Goal: Task Accomplishment & Management: Manage account settings

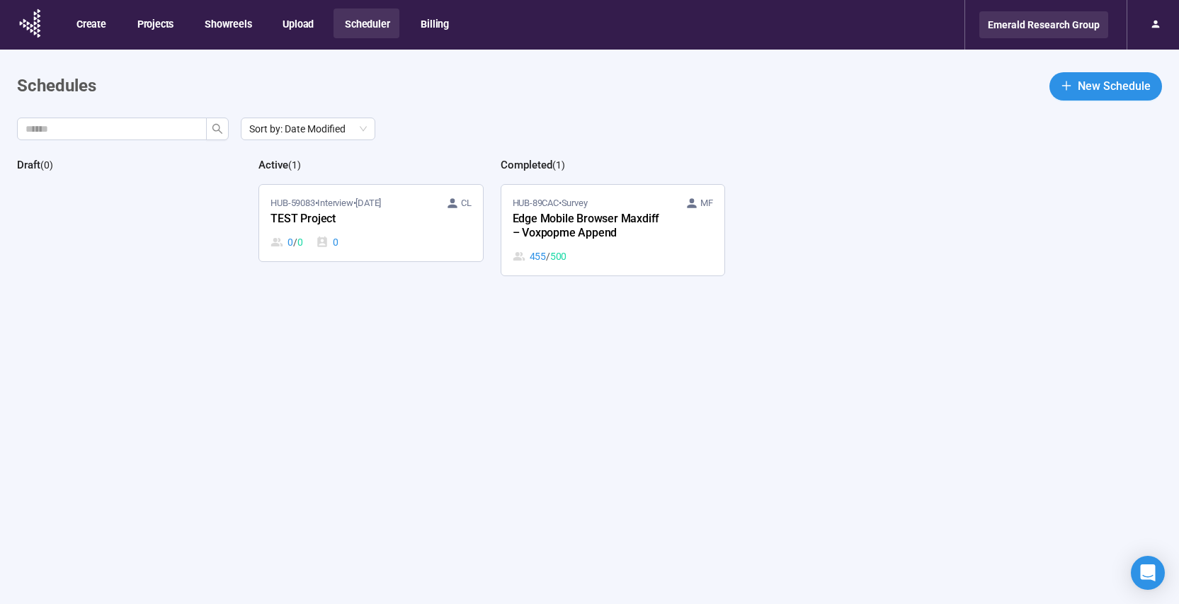
click at [1043, 27] on div "Emerald Research Group" at bounding box center [1043, 24] width 129 height 27
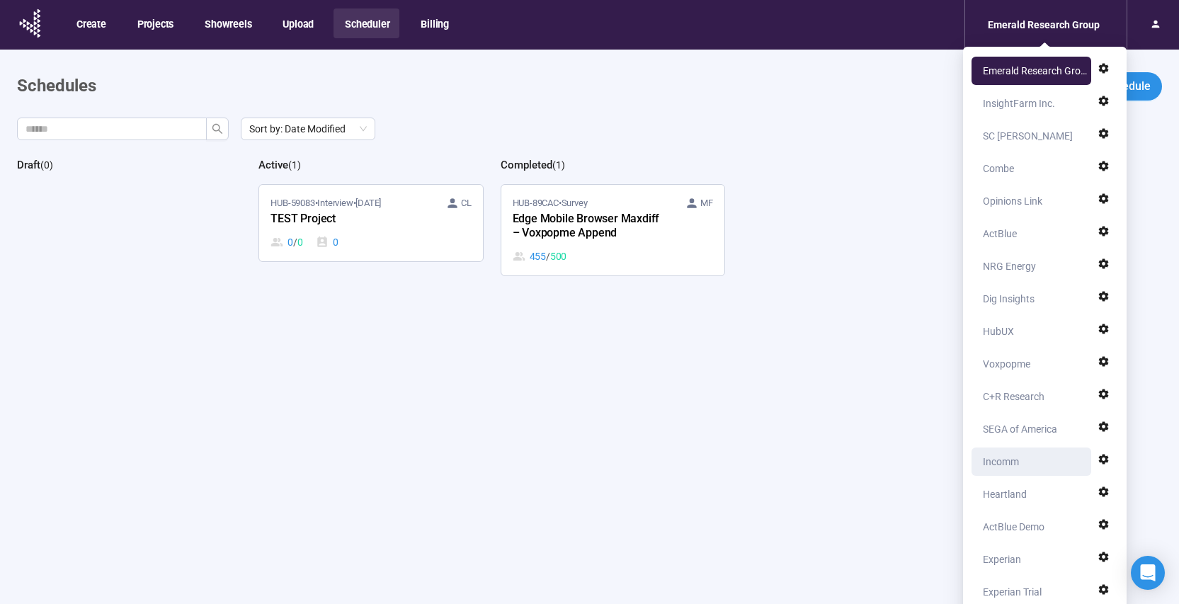
click at [1007, 465] on div "Incomm" at bounding box center [1001, 461] width 36 height 28
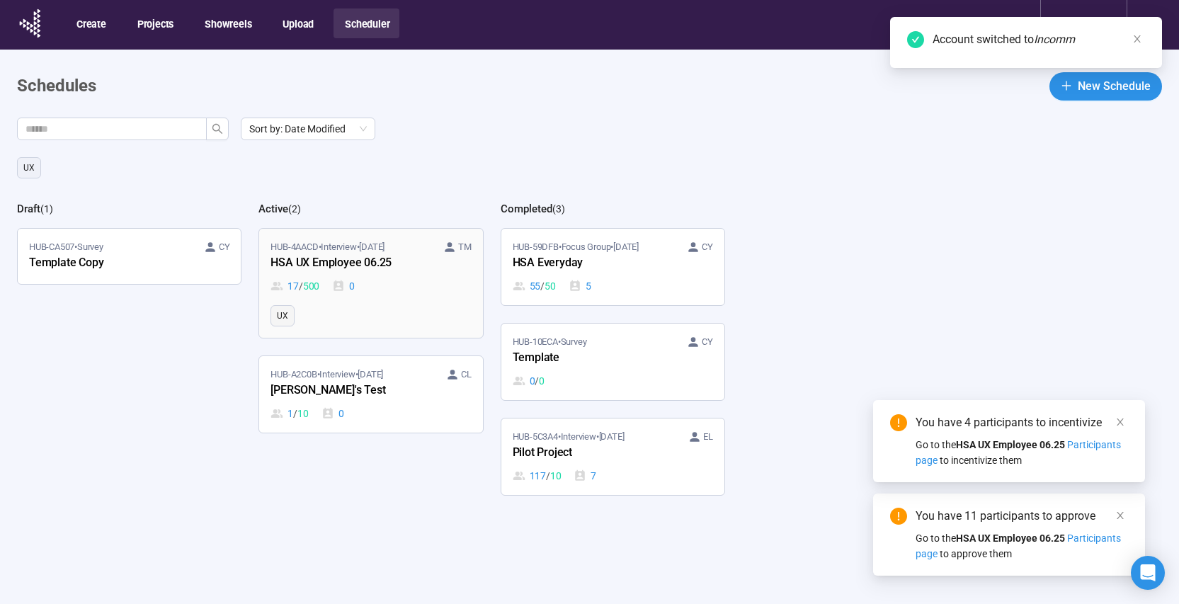
click at [399, 295] on link "HUB-4AACD • Interview • [DATE] TM HSA UX Employee 06.25 17 / 500 0 UX" at bounding box center [370, 283] width 223 height 109
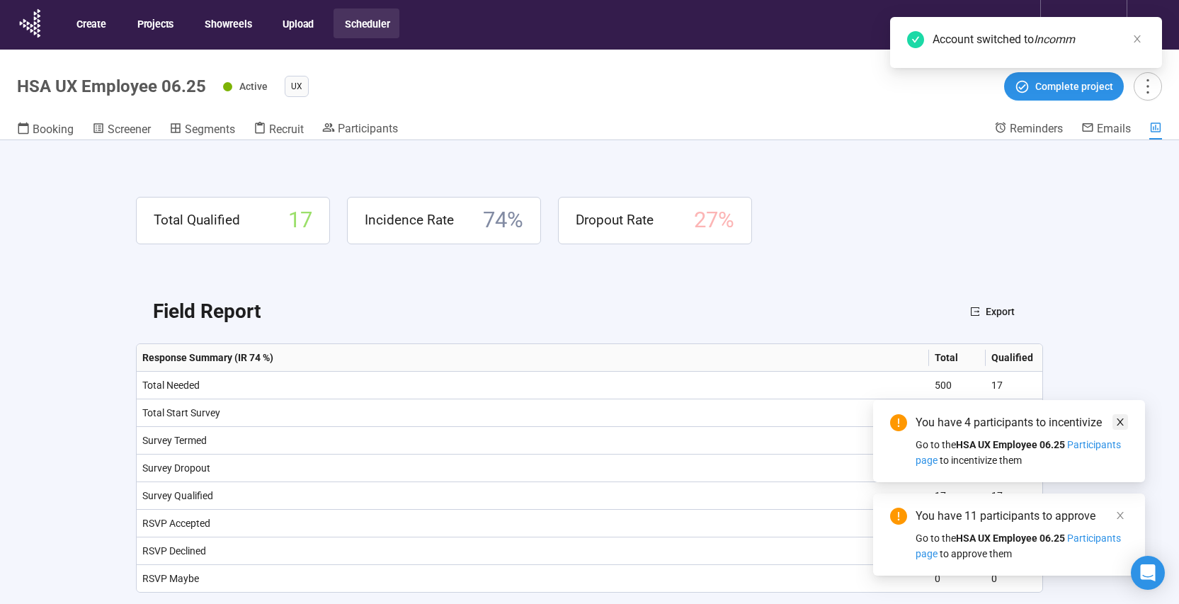
click at [1126, 425] on link at bounding box center [1120, 422] width 16 height 16
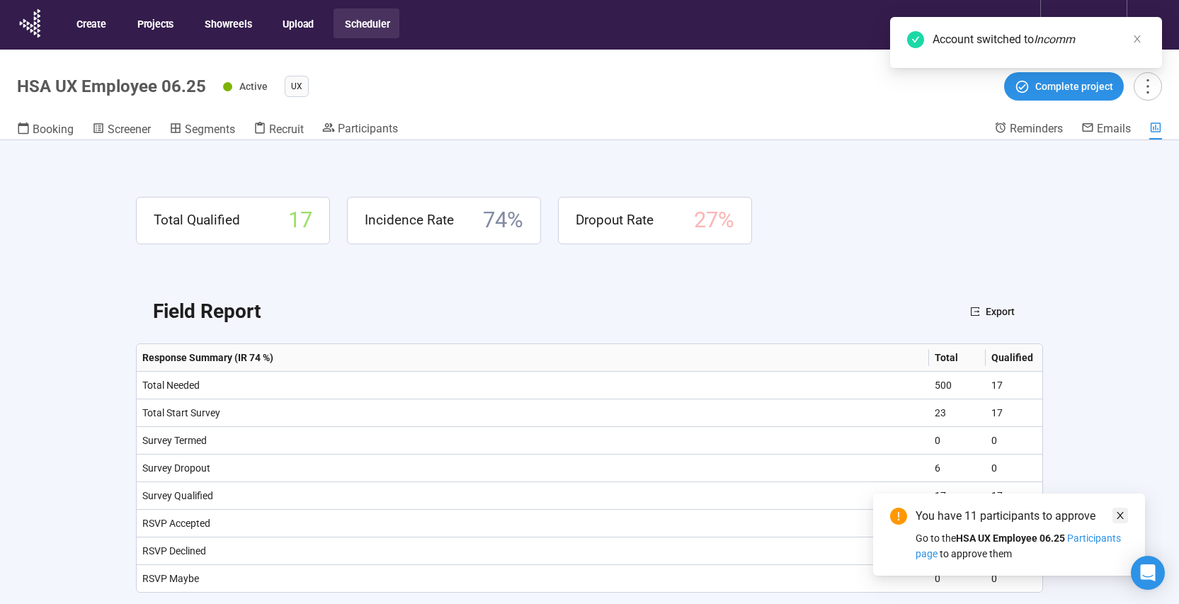
click at [1114, 518] on link at bounding box center [1120, 516] width 16 height 16
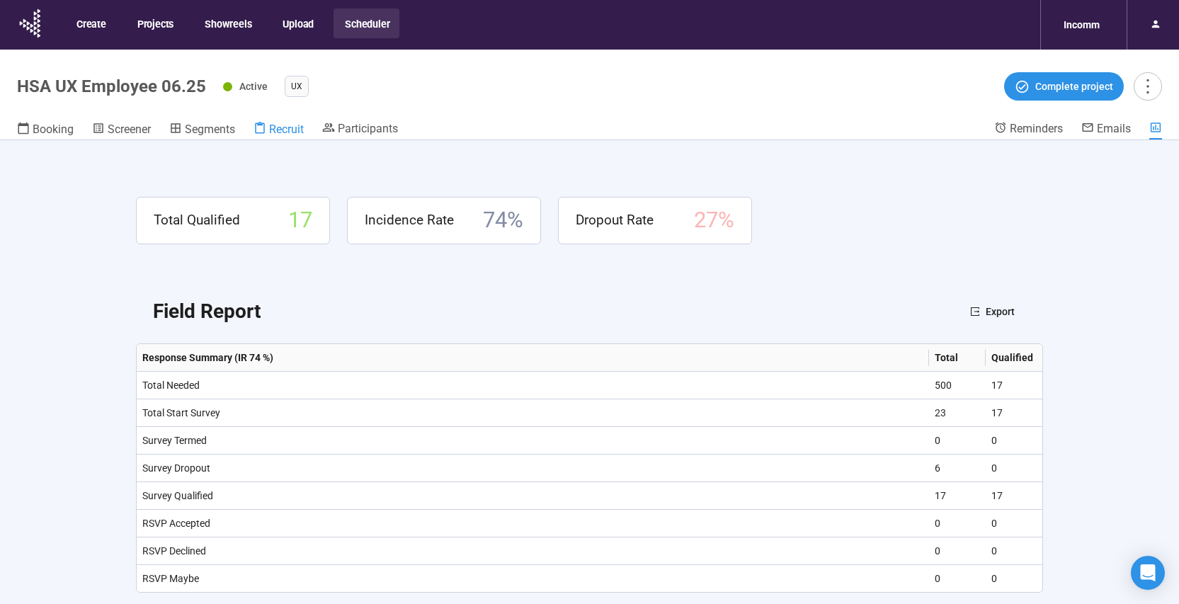
click at [287, 134] on span "Recruit" at bounding box center [286, 128] width 35 height 13
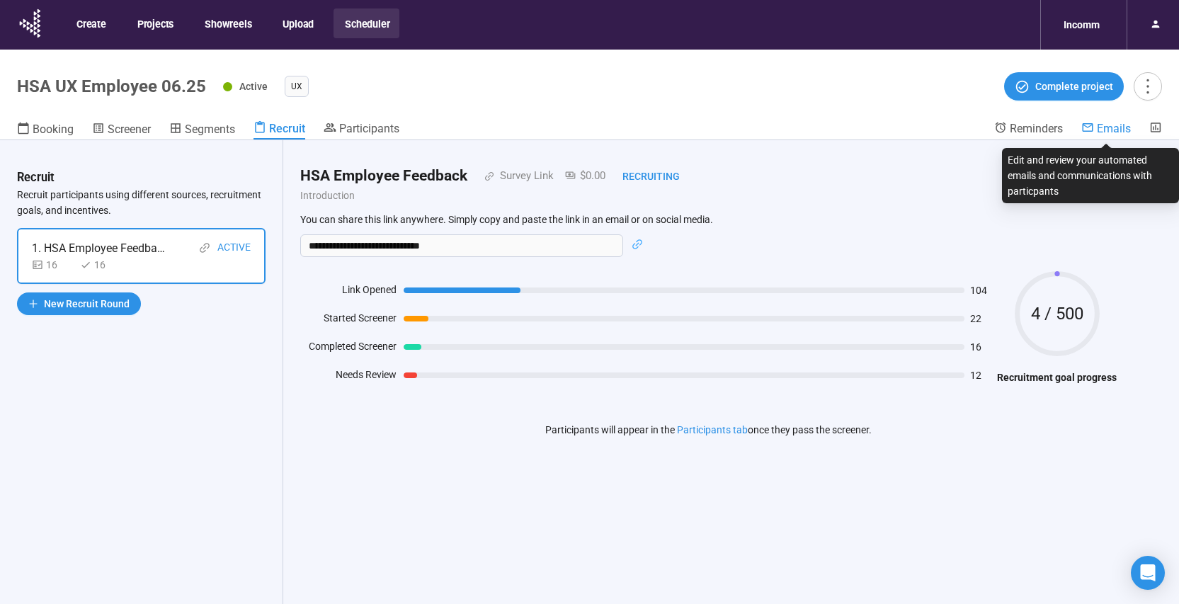
click at [1127, 125] on span "Emails" at bounding box center [1114, 128] width 34 height 13
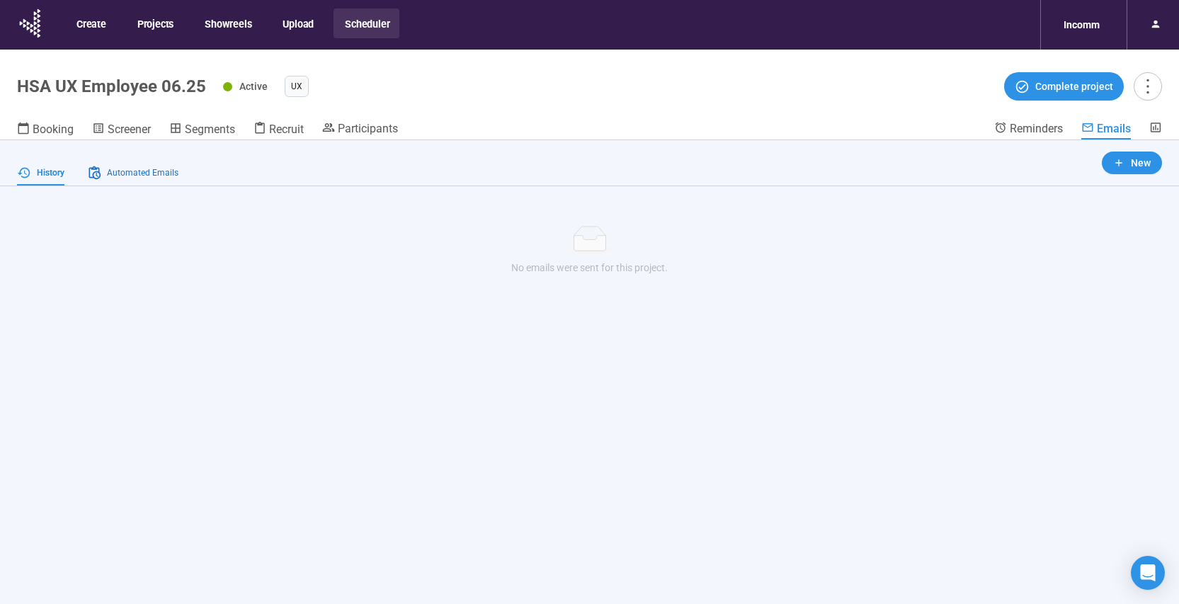
click at [133, 175] on span "Automated Emails" at bounding box center [143, 172] width 72 height 13
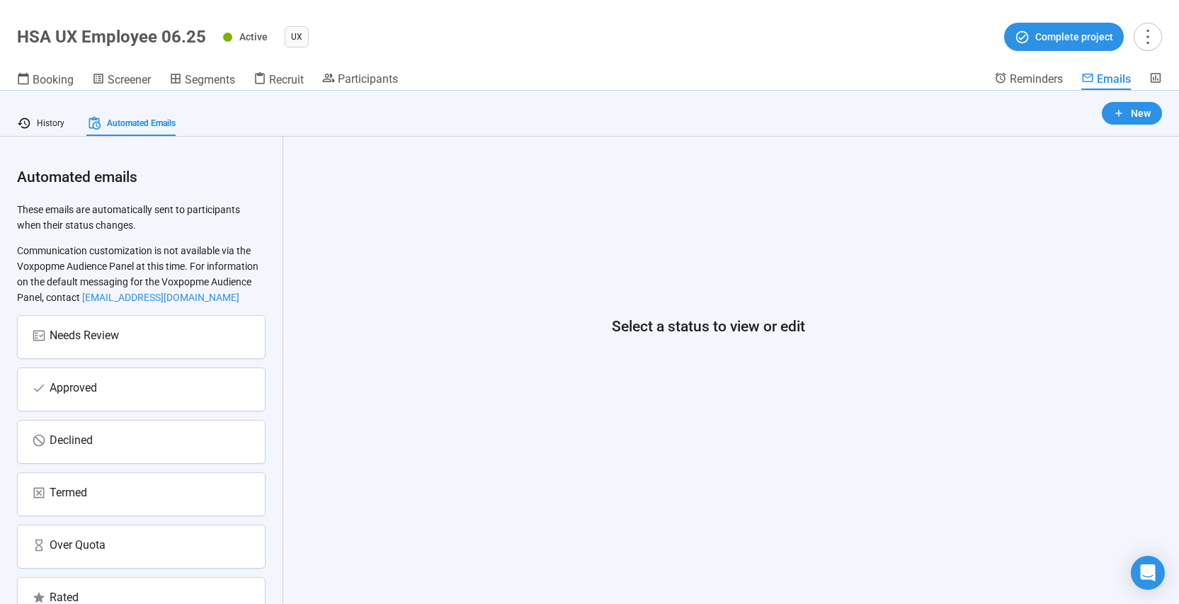
scroll to position [195, 0]
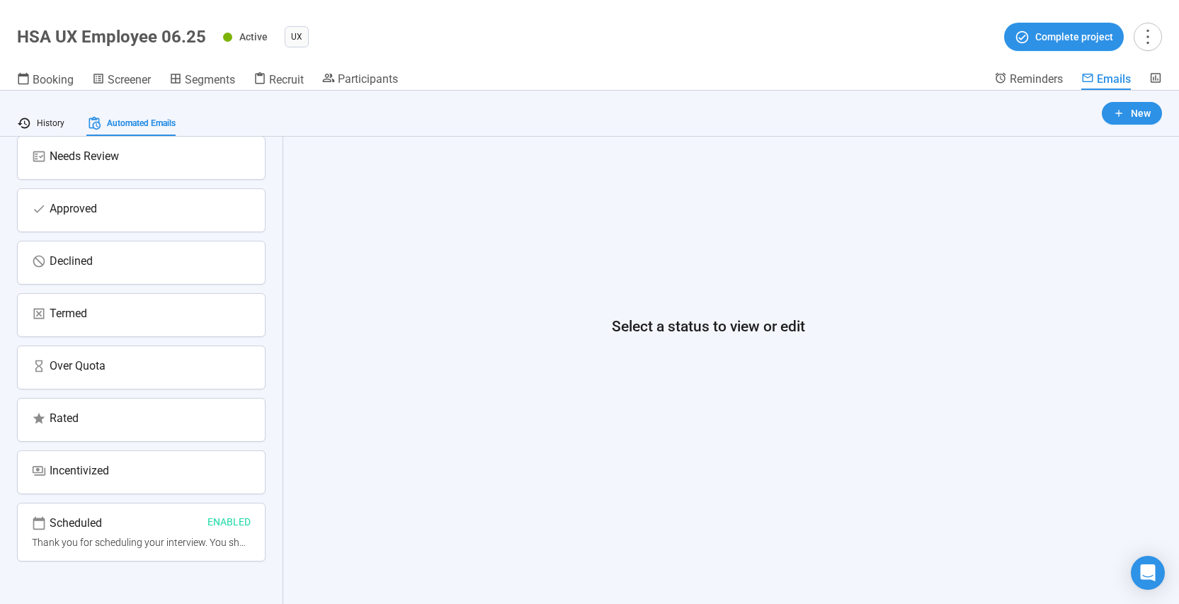
click at [144, 523] on div "Scheduled Enabled" at bounding box center [141, 524] width 219 height 21
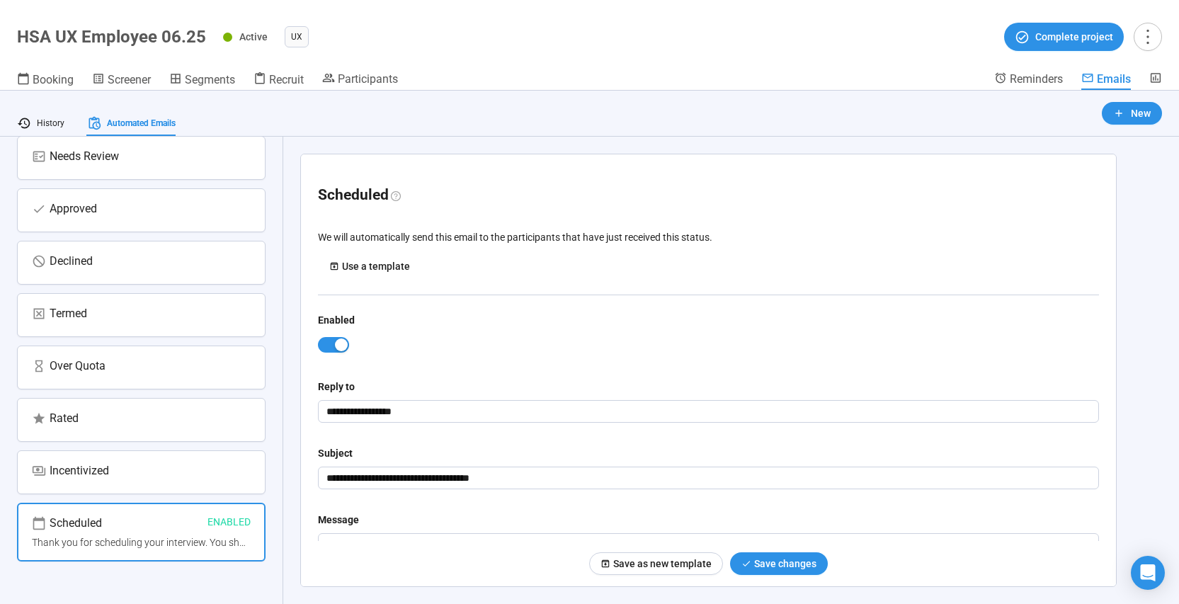
click at [135, 479] on div "Incentivized" at bounding box center [141, 472] width 219 height 21
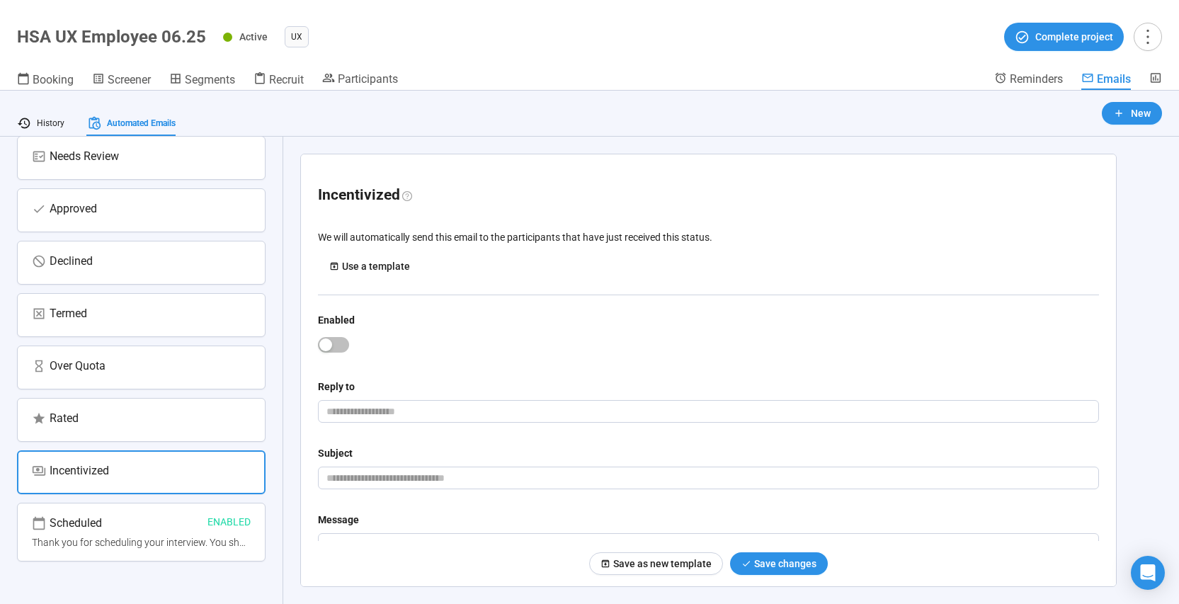
click at [116, 524] on div "Scheduled Enabled" at bounding box center [141, 524] width 219 height 21
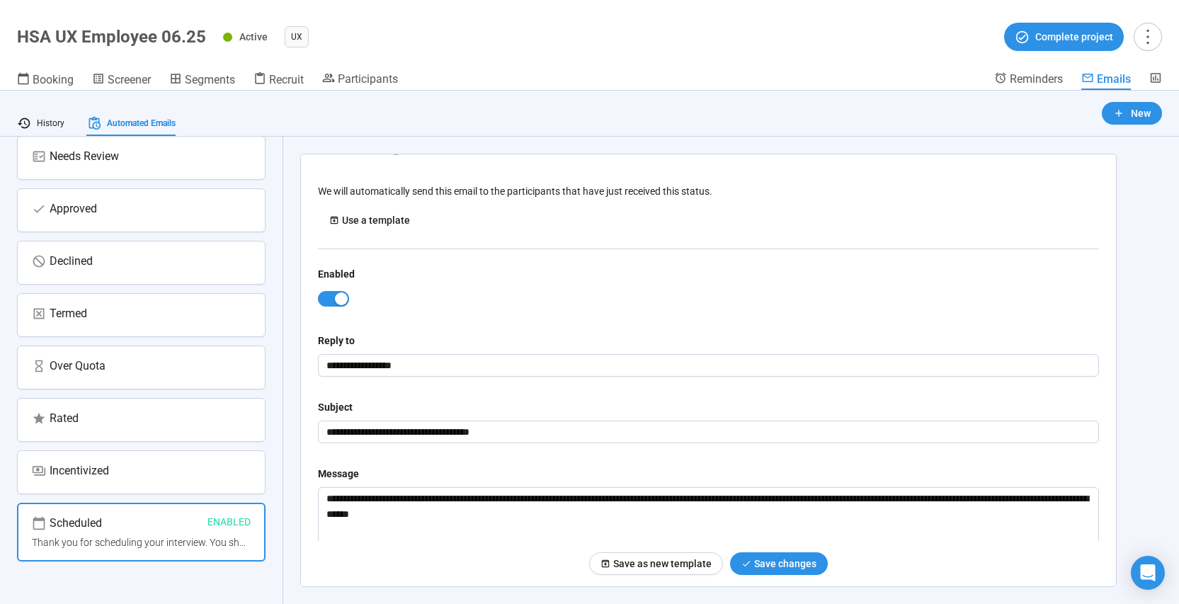
scroll to position [0, 0]
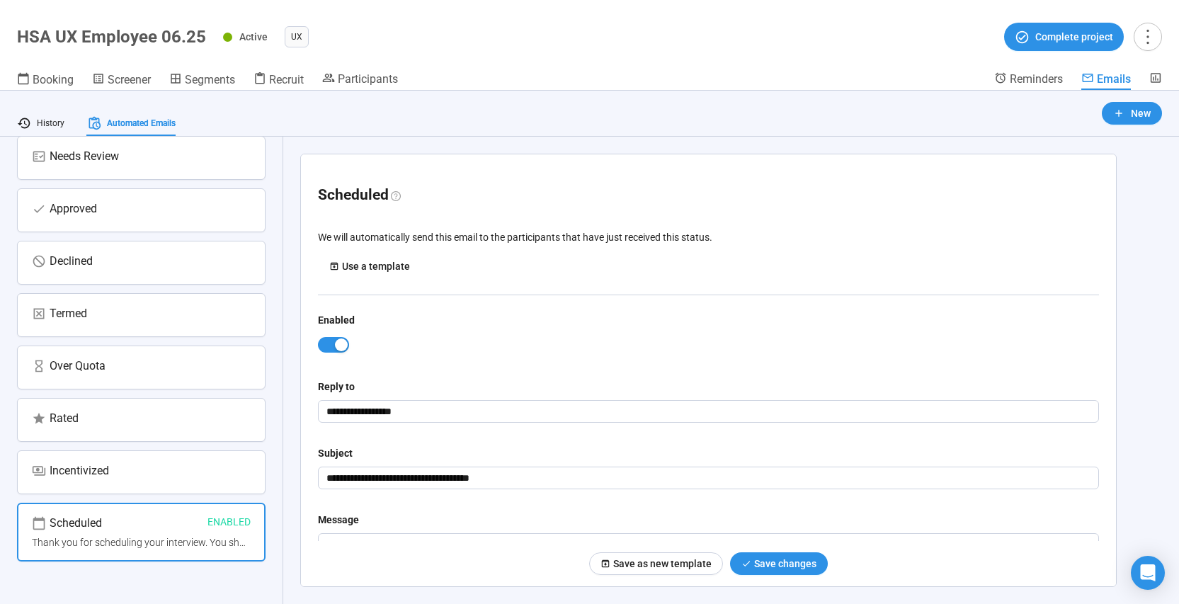
click at [128, 460] on div "Incentivized" at bounding box center [141, 472] width 248 height 44
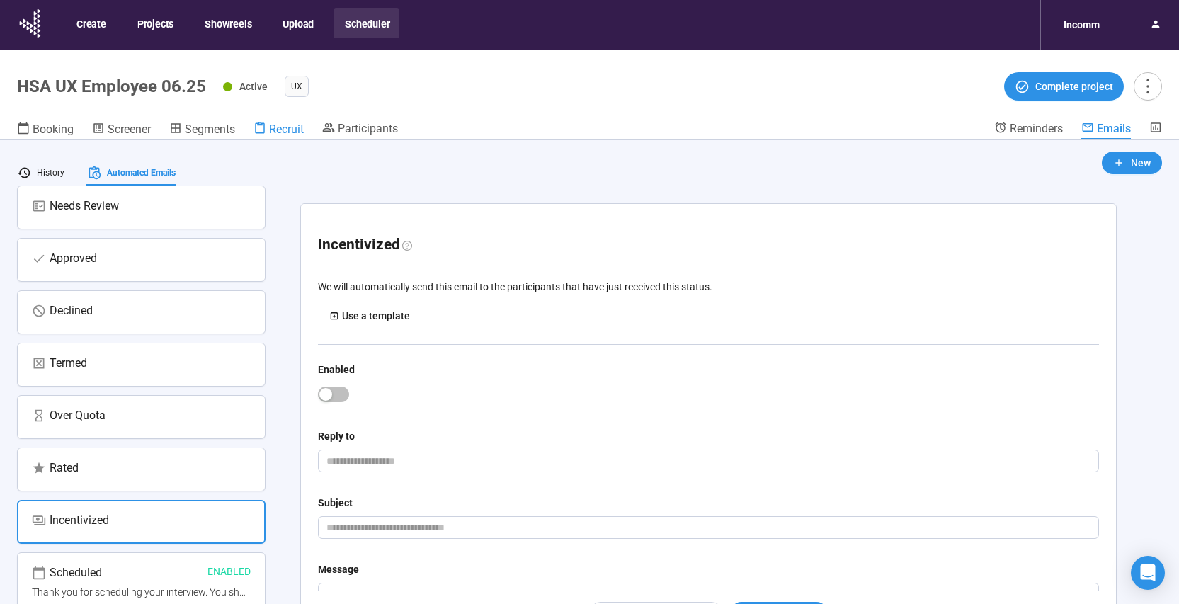
click at [285, 131] on span "Recruit" at bounding box center [286, 128] width 35 height 13
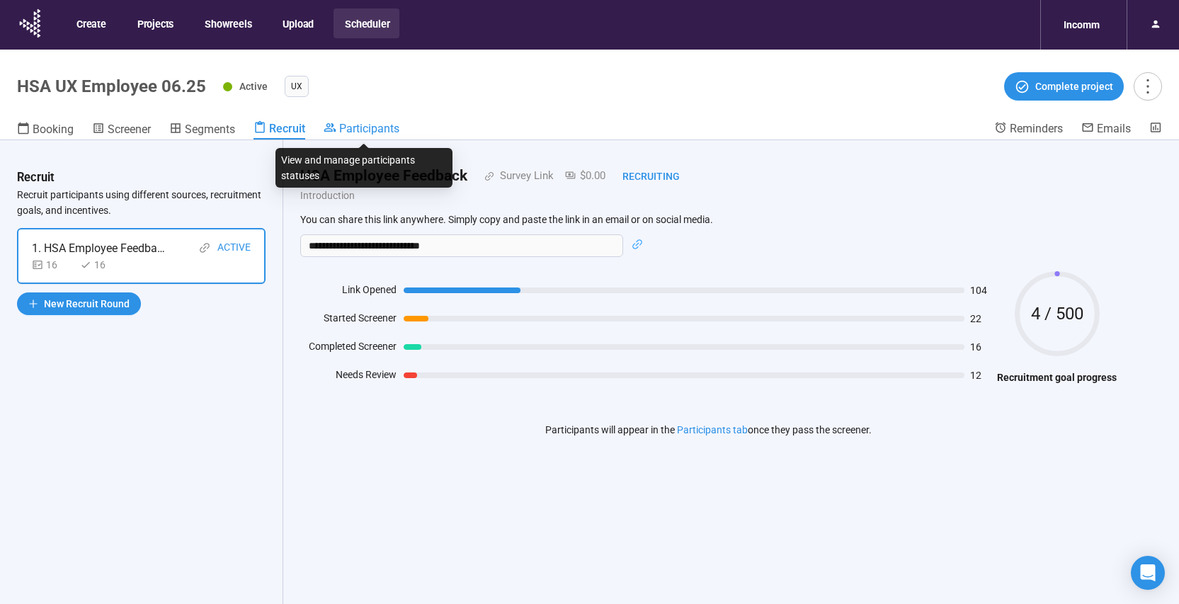
click at [366, 129] on span "Participants" at bounding box center [369, 128] width 60 height 13
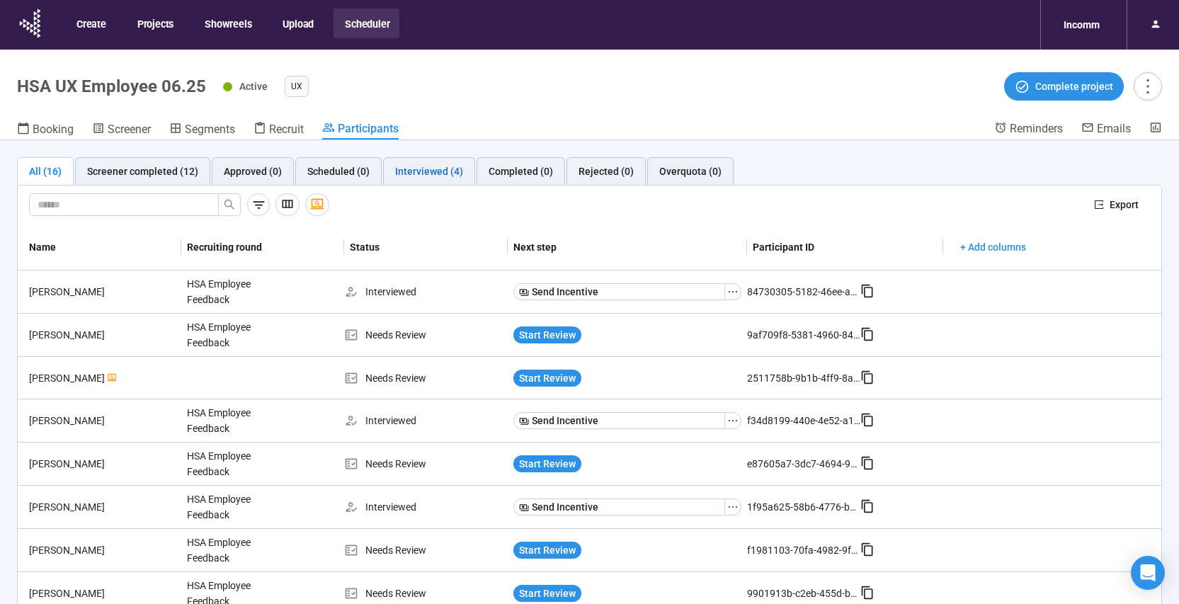
click at [448, 176] on div "Interviewed (4)" at bounding box center [429, 172] width 68 height 16
